Goal: Task Accomplishment & Management: Use online tool/utility

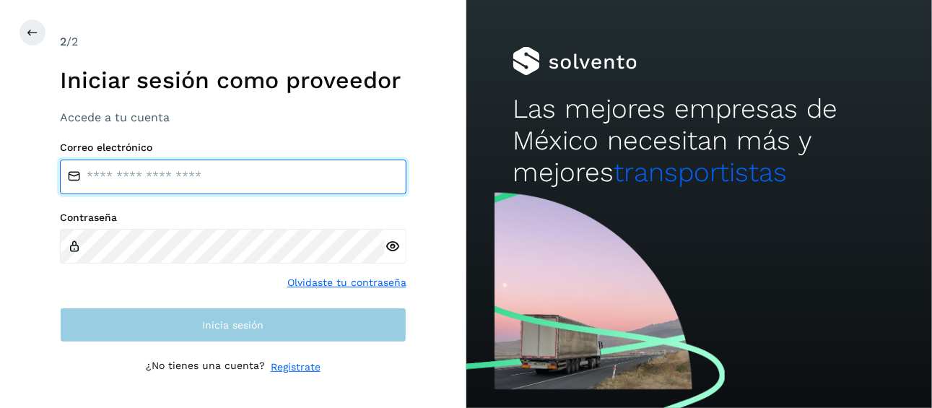
type input "**********"
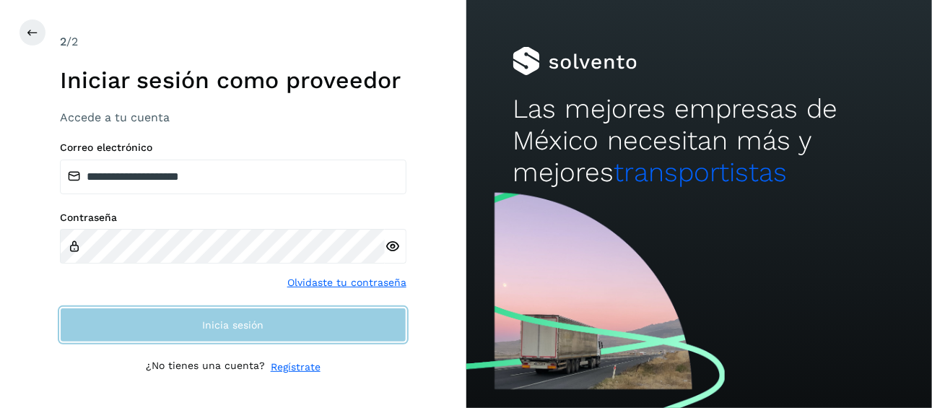
click at [265, 331] on button "Inicia sesión" at bounding box center [233, 324] width 346 height 35
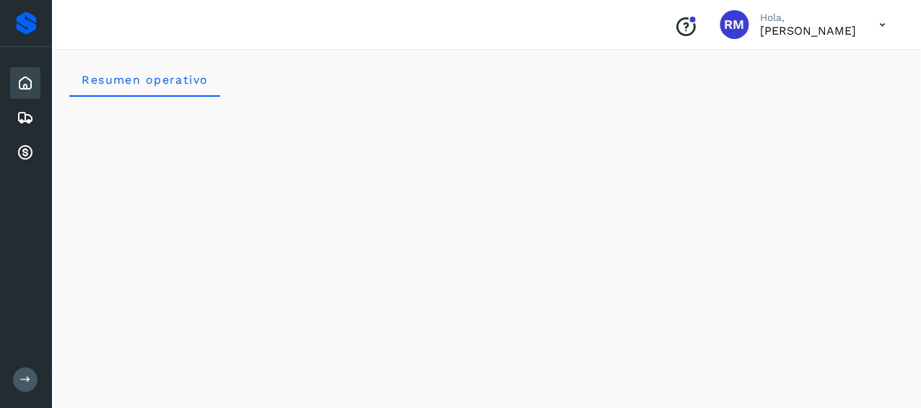
click at [22, 371] on button at bounding box center [25, 379] width 25 height 25
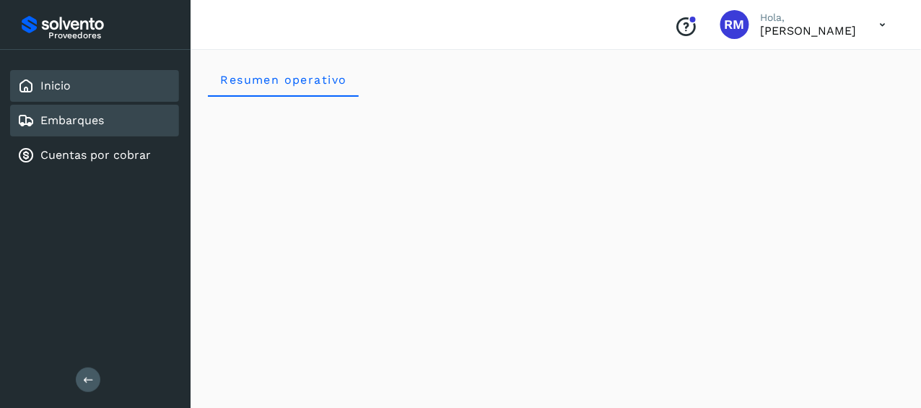
click at [118, 121] on div "Embarques" at bounding box center [94, 121] width 169 height 32
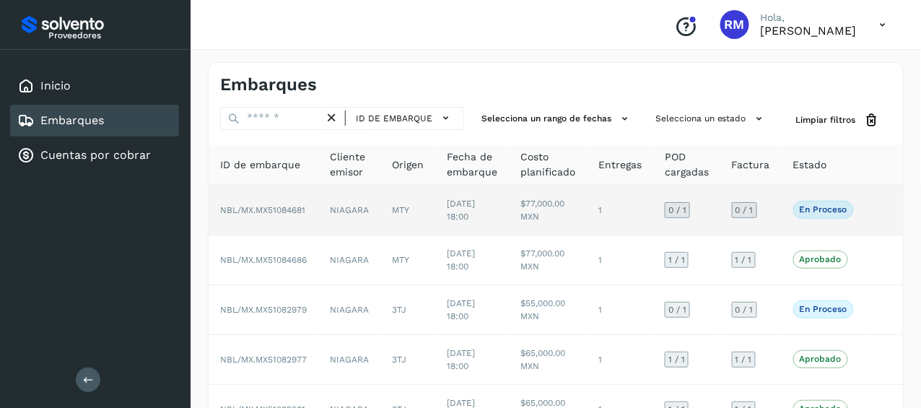
click at [289, 209] on span "NBL/MX.MX51084681" at bounding box center [262, 210] width 85 height 10
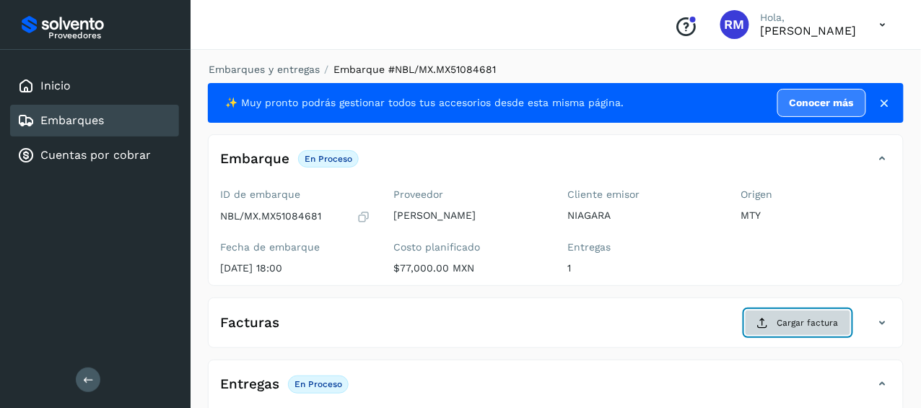
click at [805, 327] on span "Cargar factura" at bounding box center [807, 322] width 61 height 13
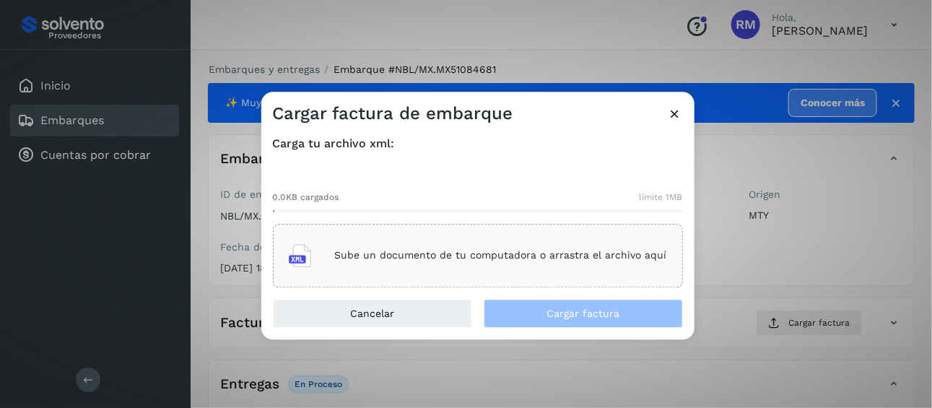
click at [316, 265] on div "Sube un documento de tu computadora o arrastra el archivo aquí" at bounding box center [478, 255] width 378 height 39
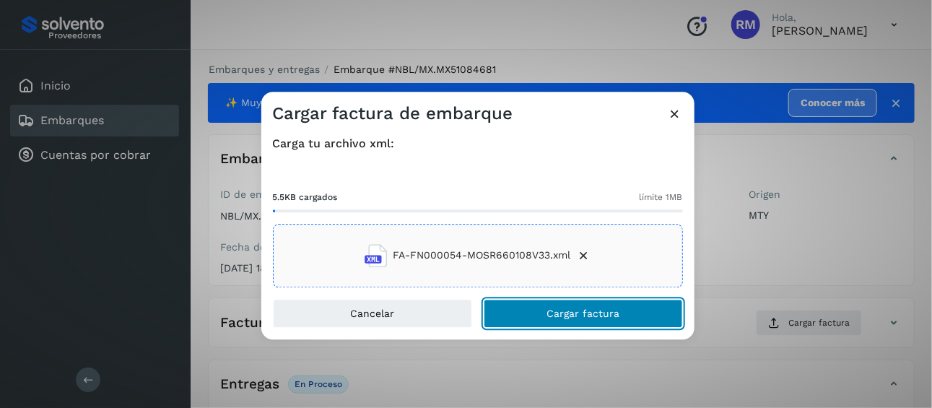
click at [533, 312] on button "Cargar factura" at bounding box center [583, 313] width 199 height 29
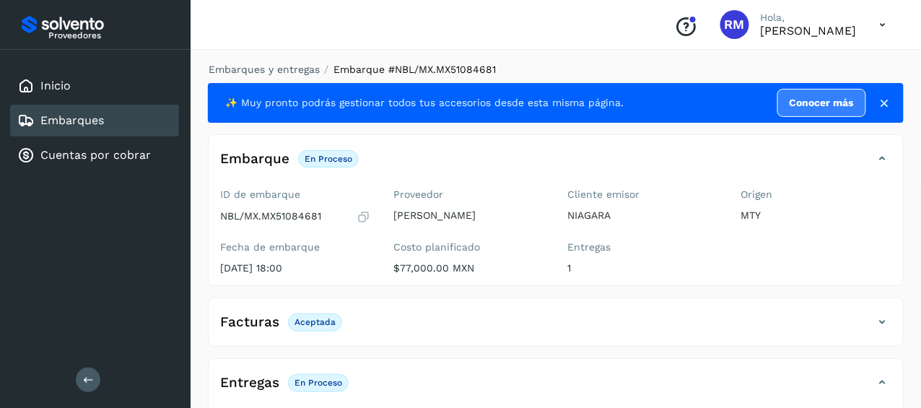
scroll to position [275, 0]
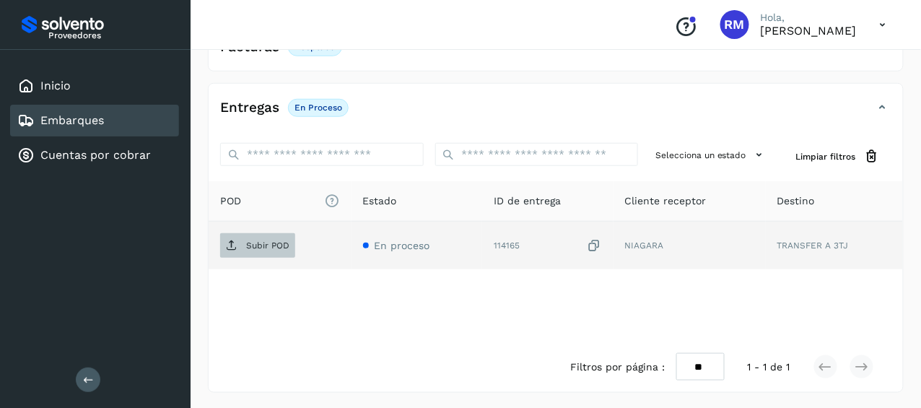
click at [262, 237] on span "Subir POD" at bounding box center [257, 245] width 75 height 23
